Goal: Understand process/instructions: Learn how to perform a task or action

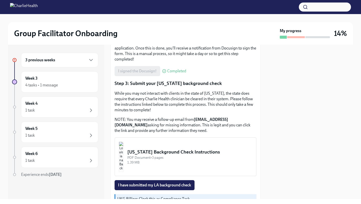
scroll to position [183, 0]
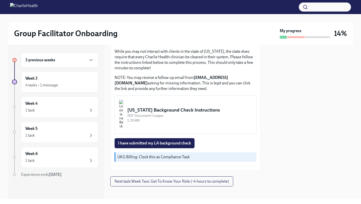
click at [192, 109] on div "[US_STATE] Background Check Instructions" at bounding box center [189, 110] width 125 height 7
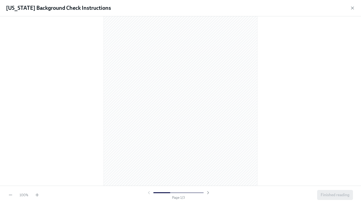
scroll to position [0, 0]
